Goal: Task Accomplishment & Management: Complete application form

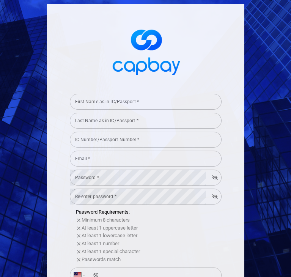
select select "MY"
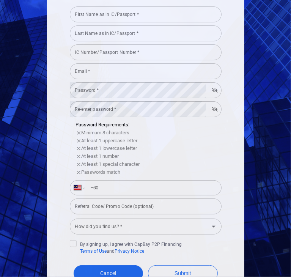
scroll to position [143, 0]
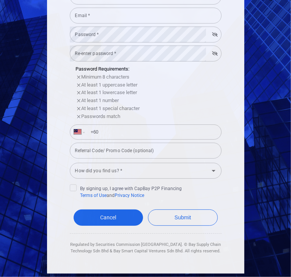
click at [237, 131] on div "First Name as in IC/Passport * First Name as in IC/Passport * Last Name as in I…" at bounding box center [146, 67] width 198 height 413
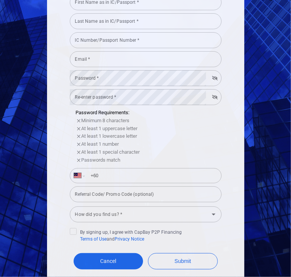
scroll to position [0, 0]
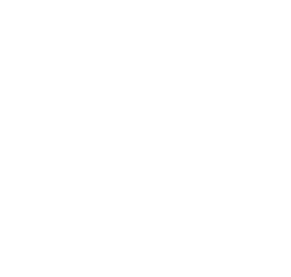
select select "MY"
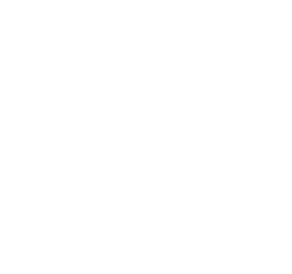
select select "MY"
